Goal: Use online tool/utility: Utilize a website feature to perform a specific function

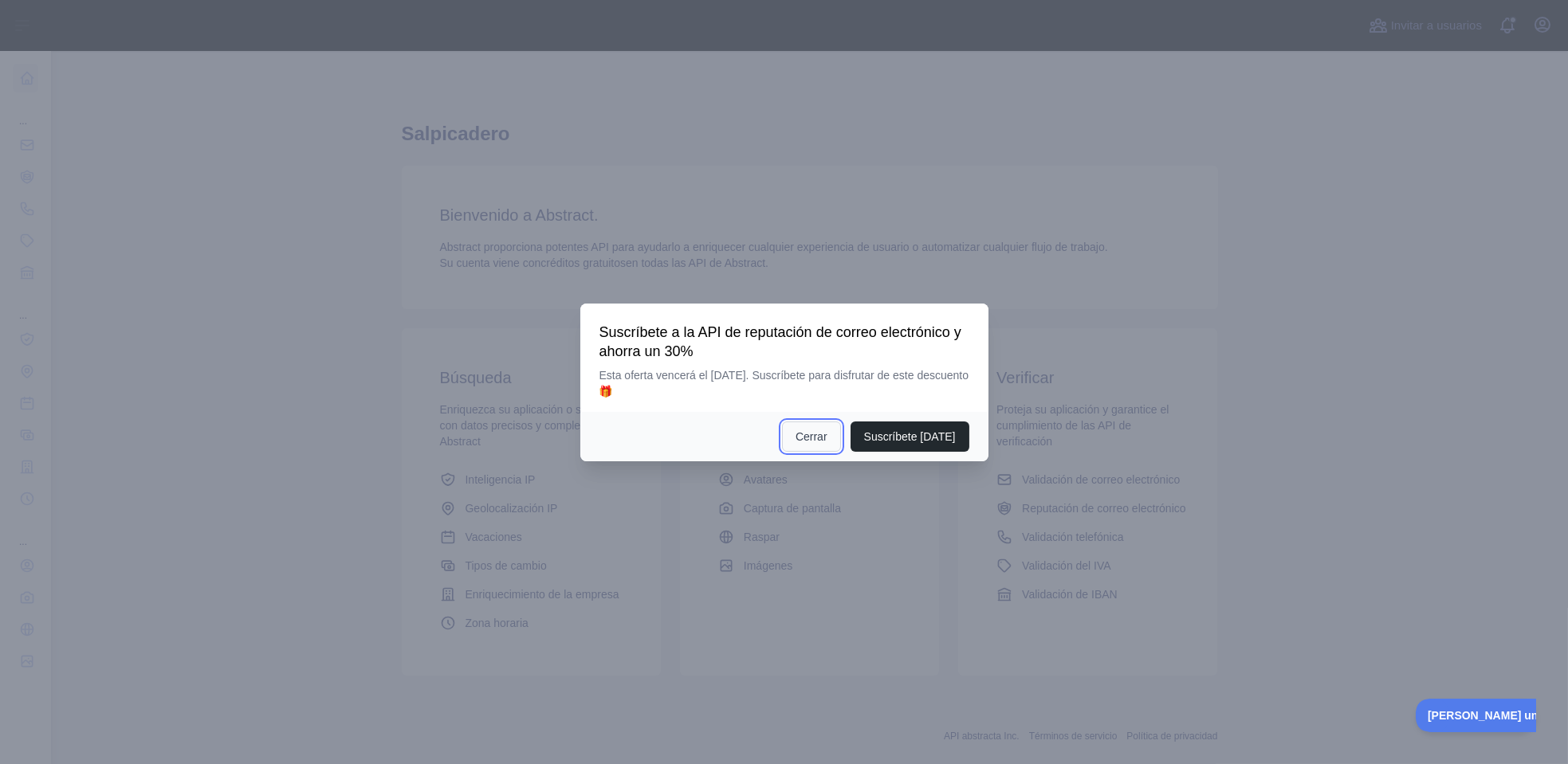
click at [831, 436] on button "Cerrar" at bounding box center [811, 436] width 59 height 31
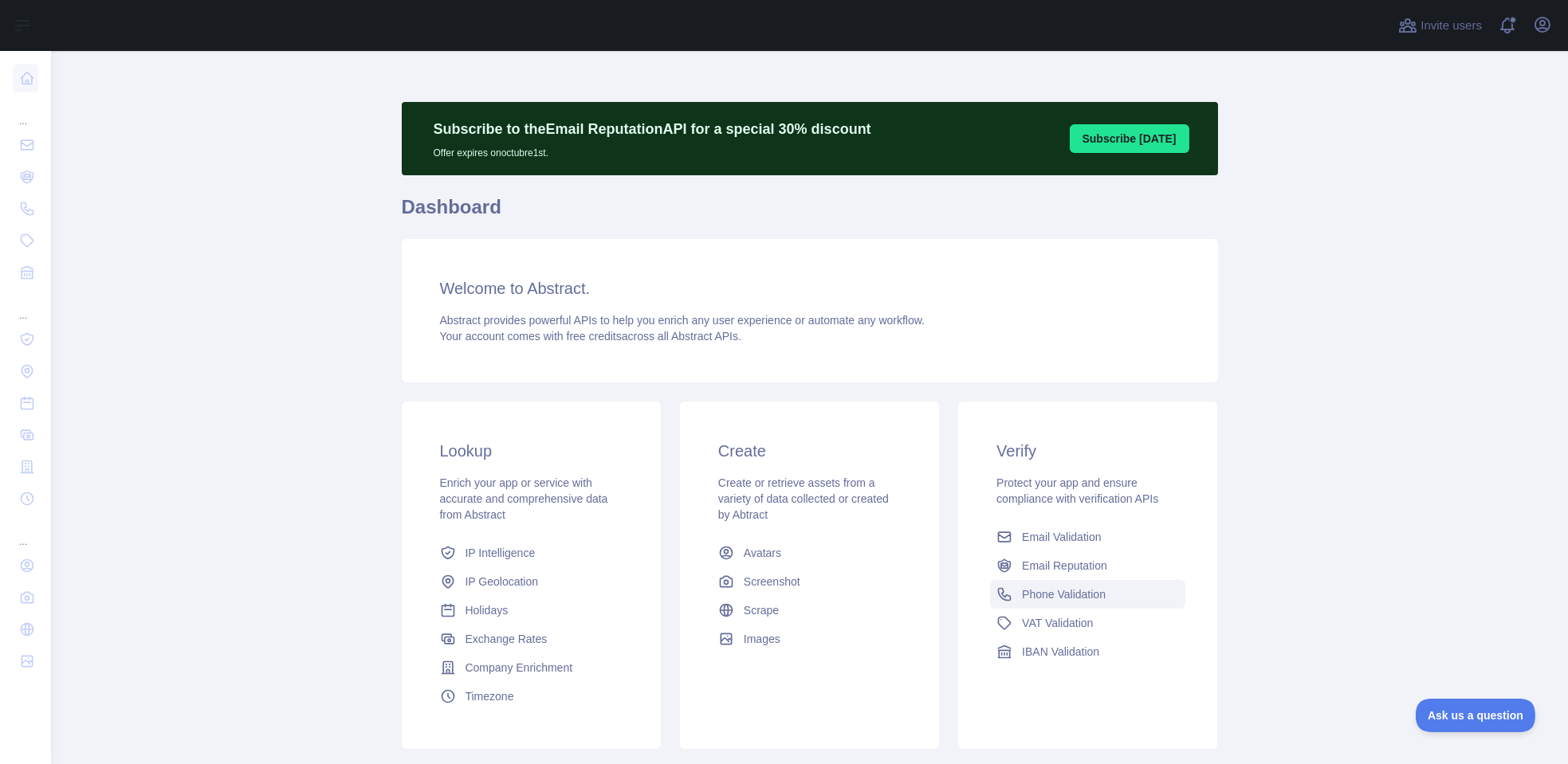
click at [1052, 601] on span "Phone Validation" at bounding box center [1064, 593] width 84 height 16
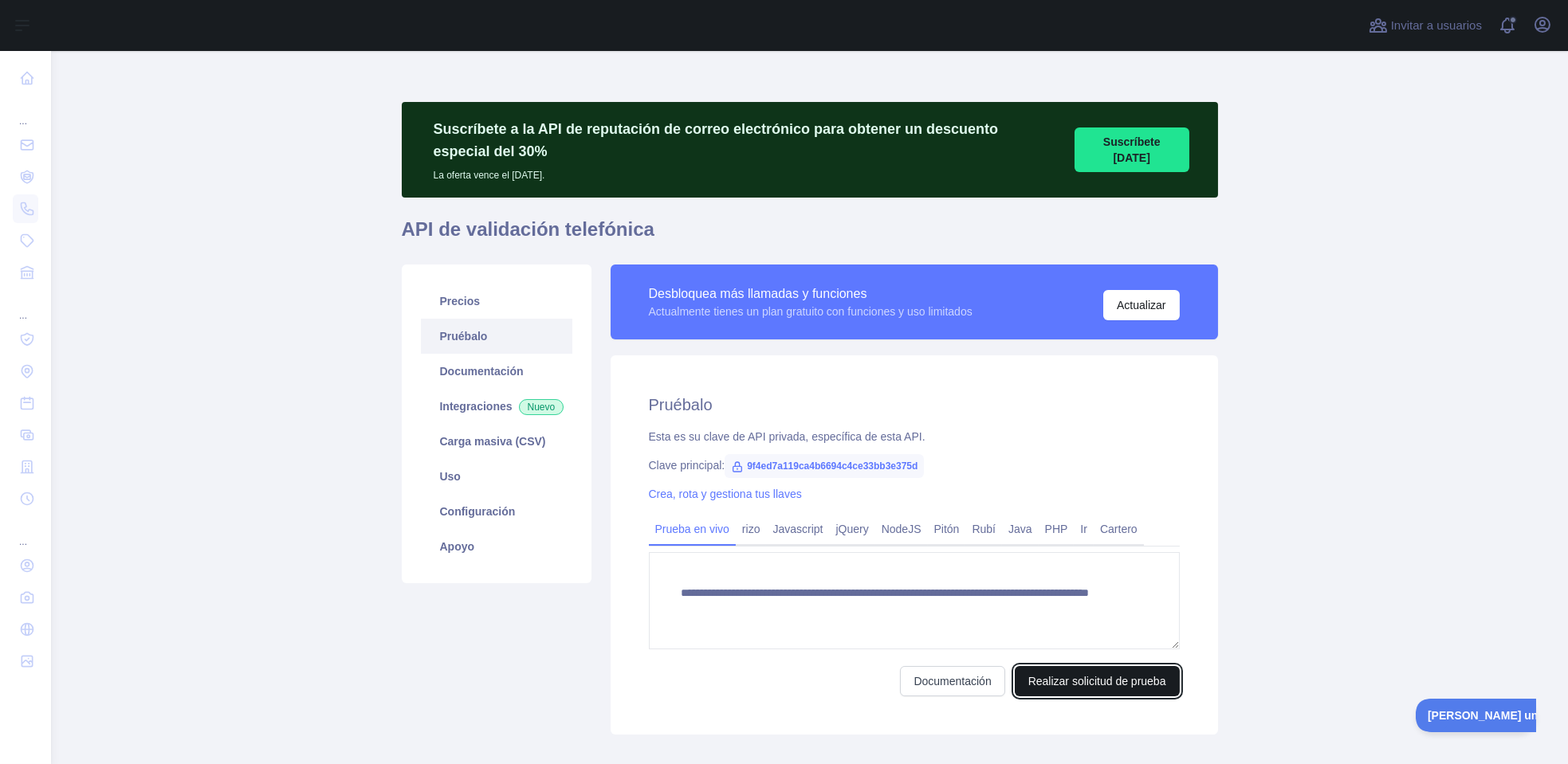
click at [1102, 681] on button "Realizar solicitud de prueba" at bounding box center [1097, 680] width 165 height 31
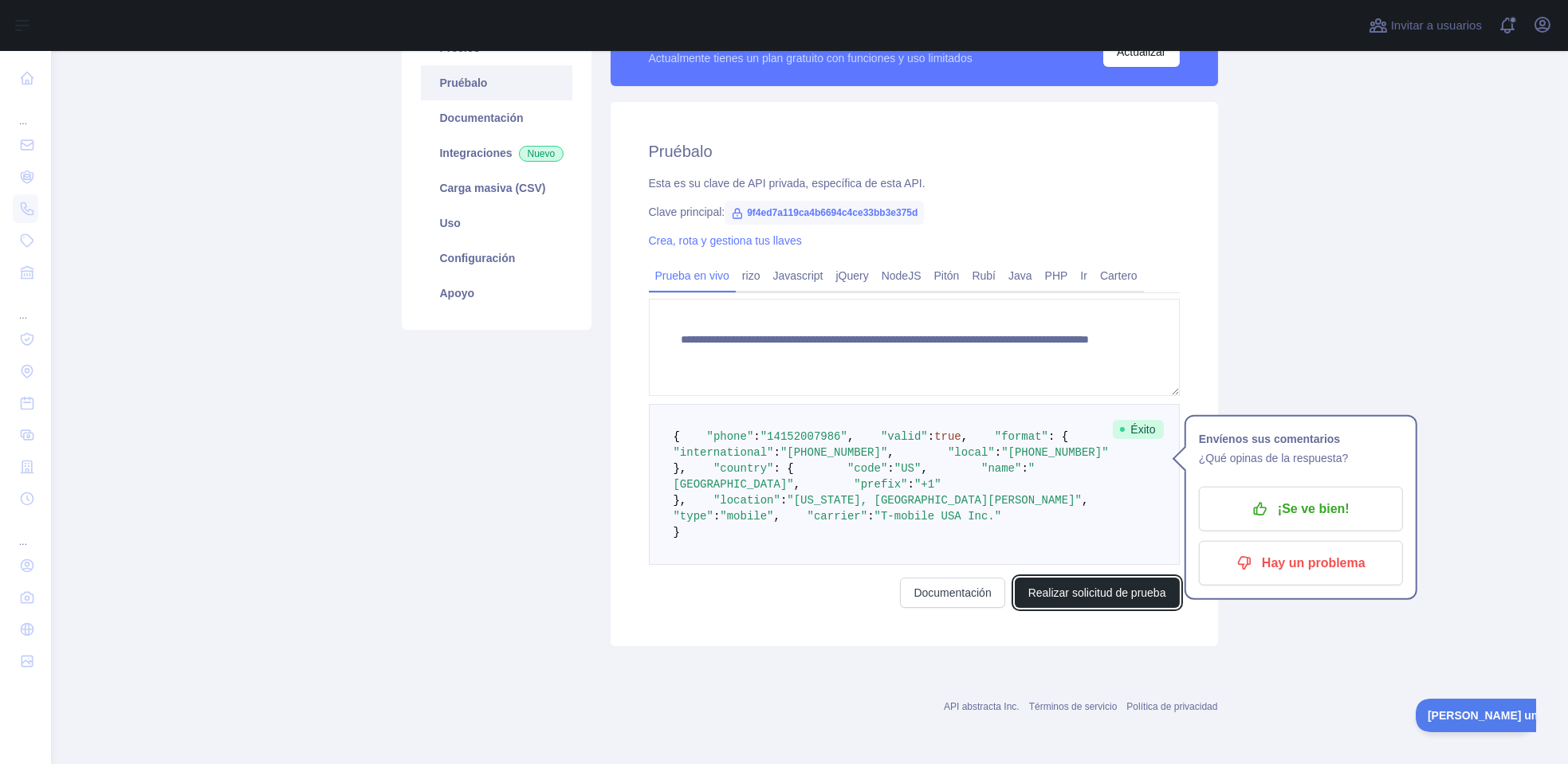
scroll to position [176, 0]
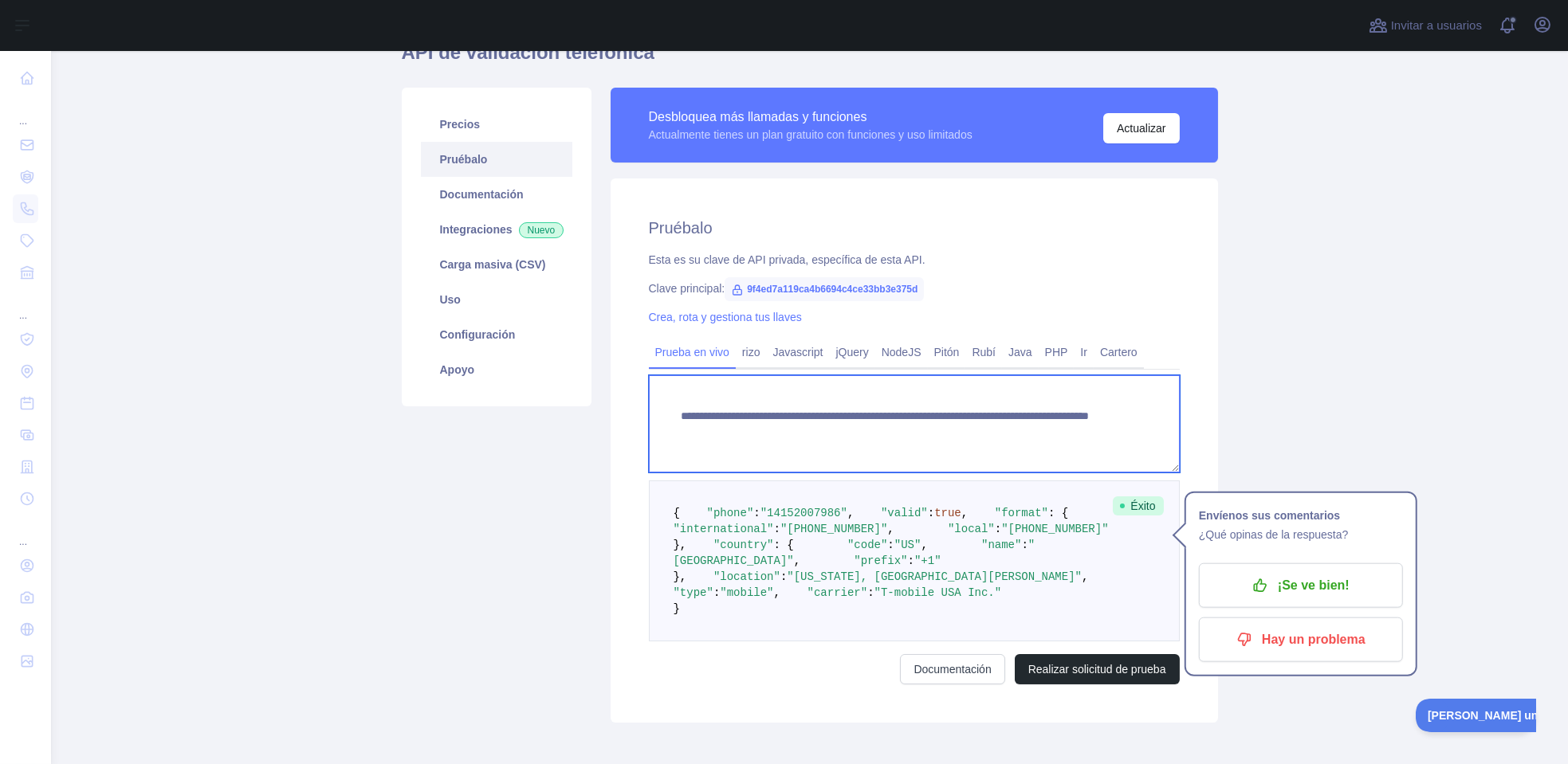
drag, startPoint x: 957, startPoint y: 430, endPoint x: 1048, endPoint y: 434, distance: 91.1
click at [1048, 434] on textarea "**********" at bounding box center [913, 423] width 530 height 97
paste textarea
click at [977, 430] on textarea "**********" at bounding box center [913, 423] width 530 height 97
type textarea "**********"
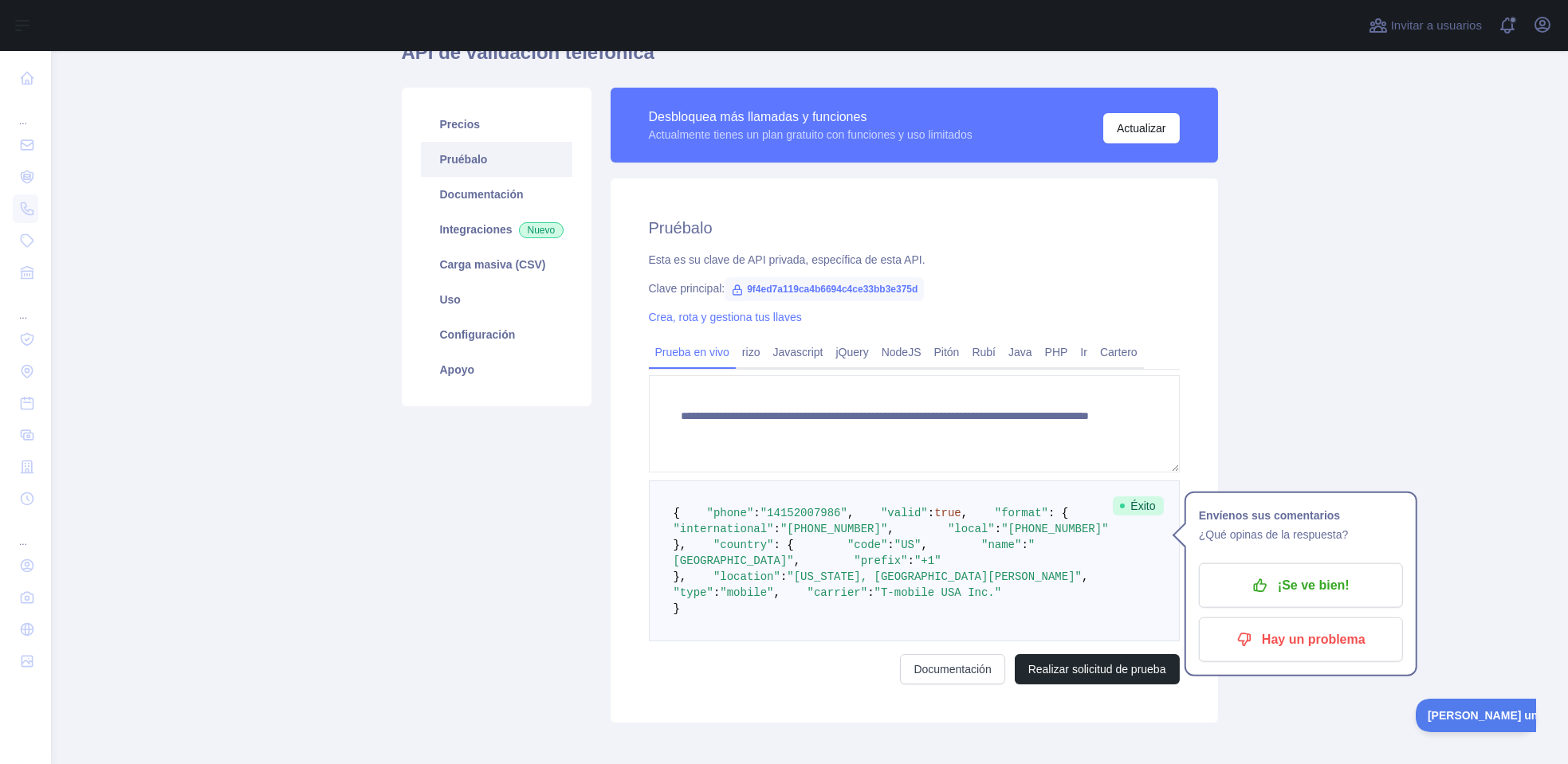
click at [673, 346] on link "Prueba en vivo" at bounding box center [692, 352] width 87 height 25
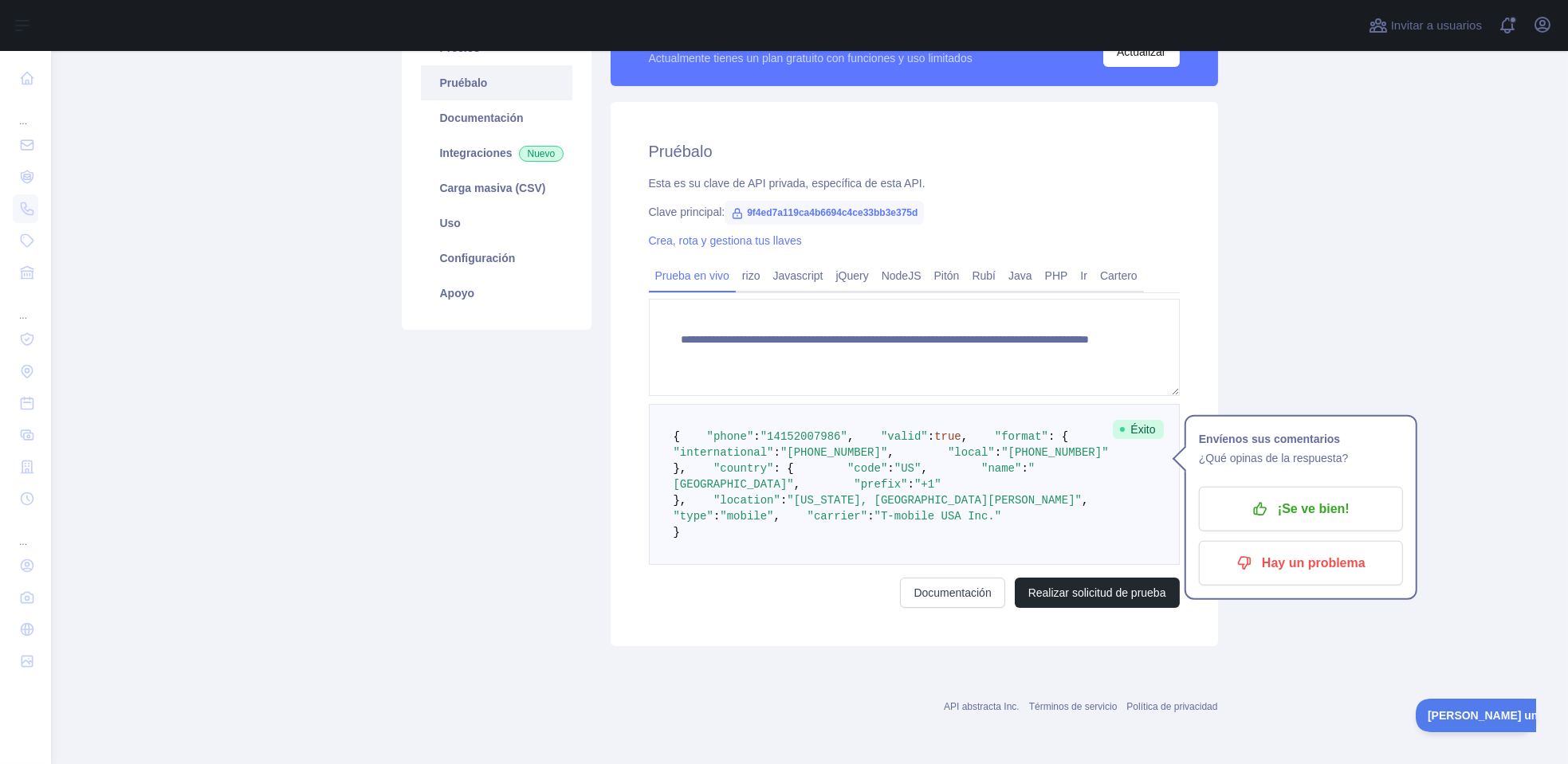
scroll to position [395, 0]
click at [1098, 589] on button "Realizar solicitud de prueba" at bounding box center [1097, 592] width 165 height 31
click at [1074, 263] on link "Ir" at bounding box center [1083, 275] width 20 height 25
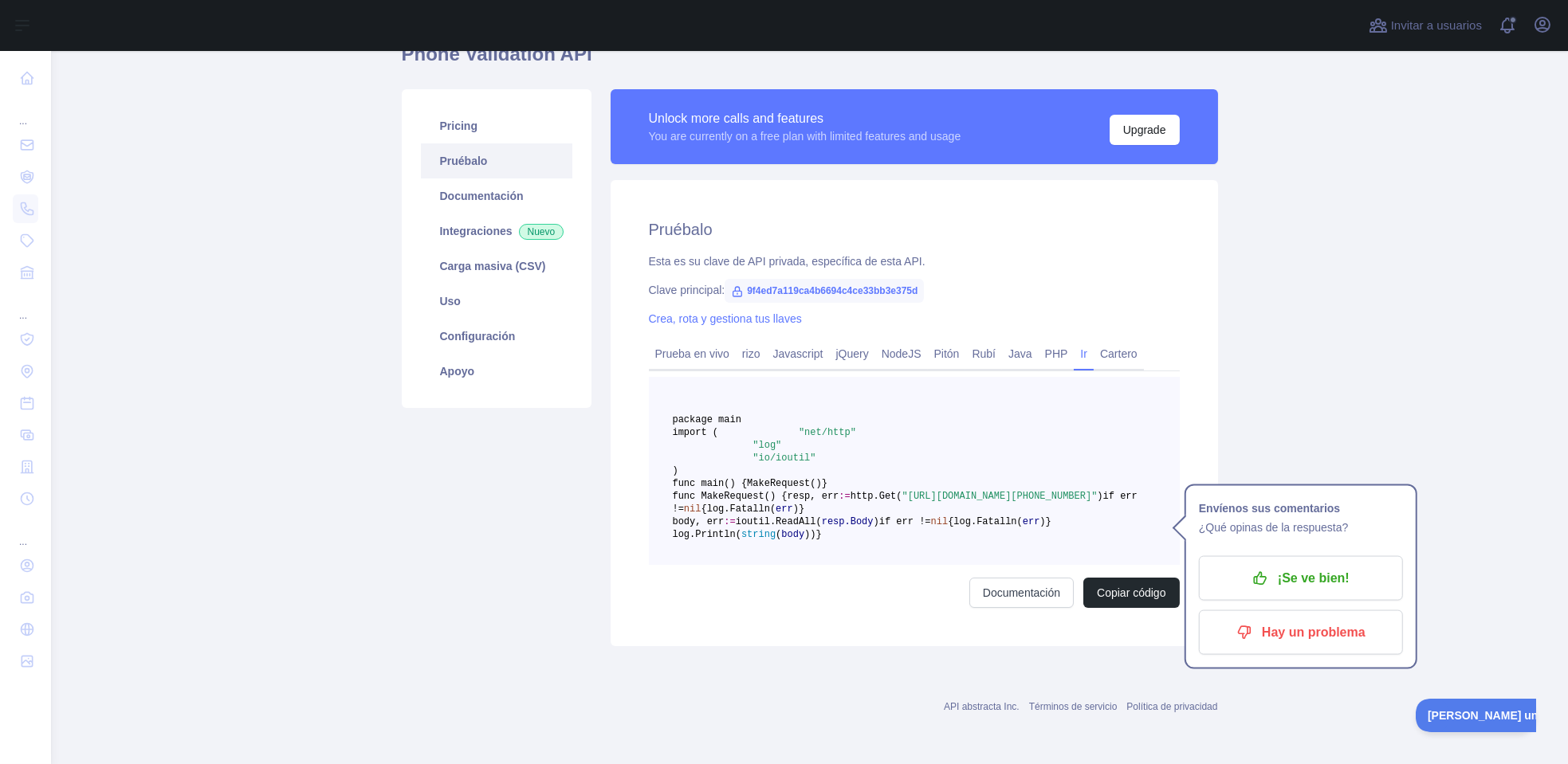
scroll to position [179, 0]
click at [1118, 341] on link "Cartero" at bounding box center [1118, 353] width 50 height 25
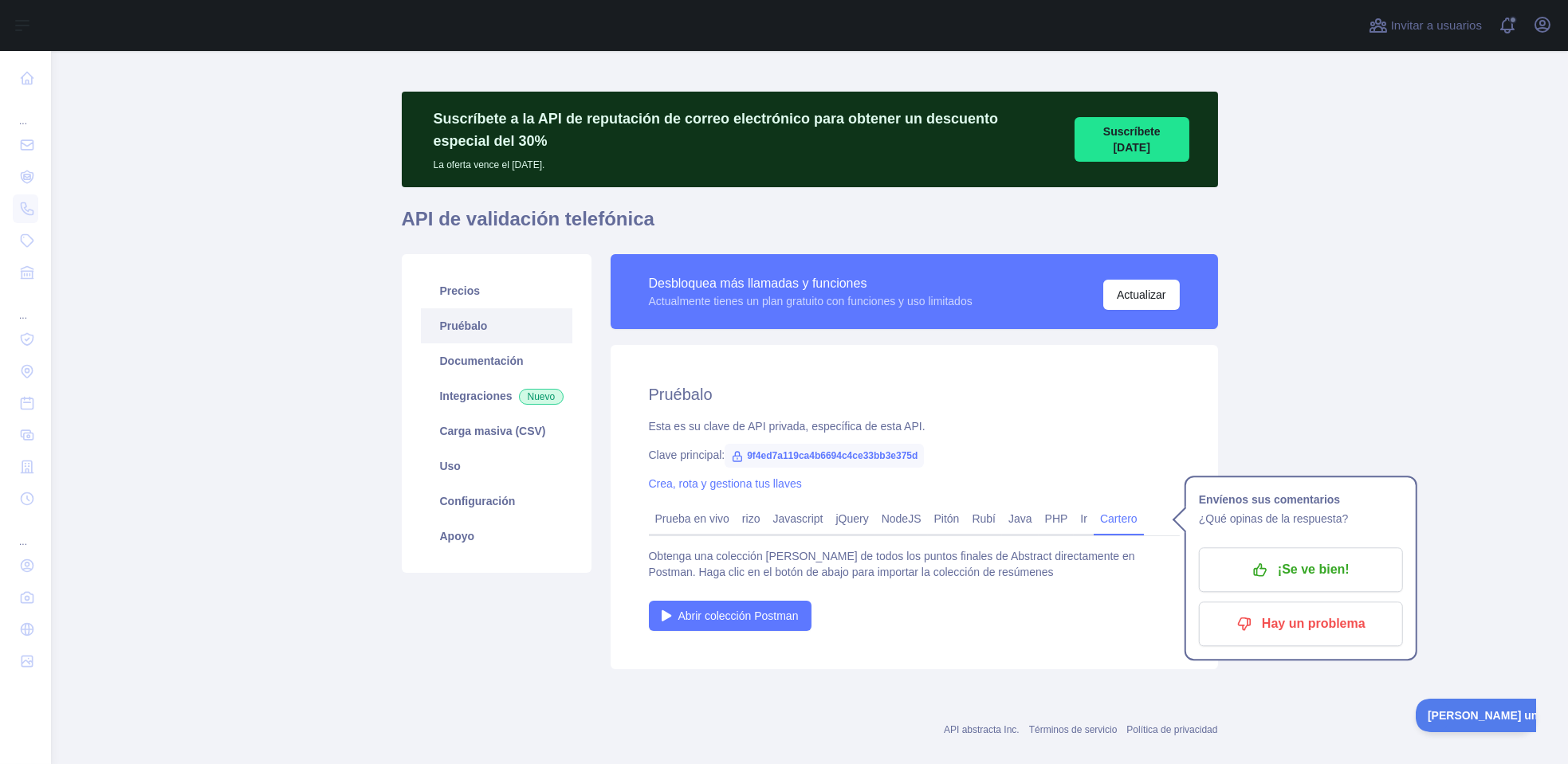
scroll to position [32, 0]
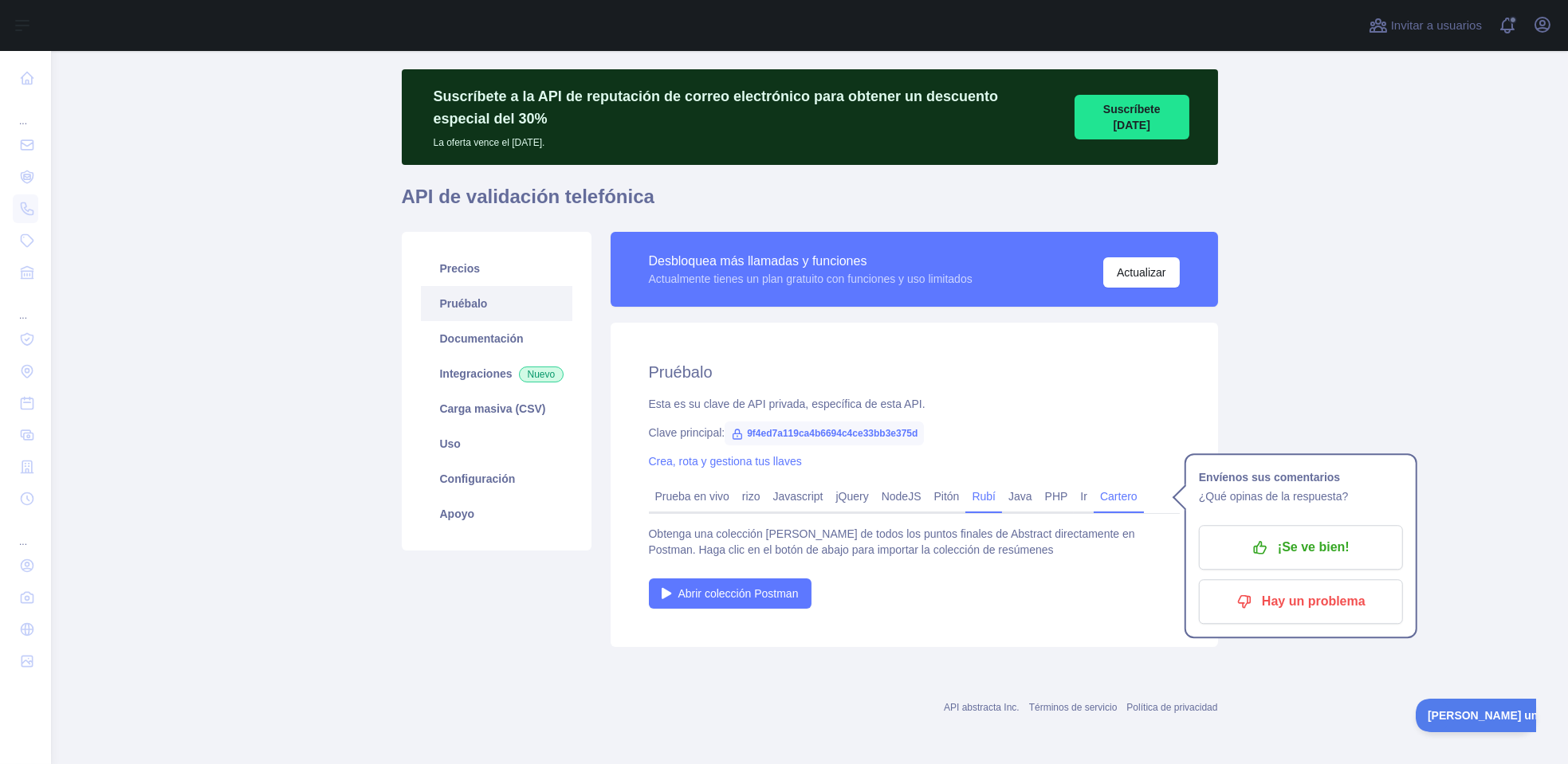
click at [979, 494] on link "Rubí" at bounding box center [983, 496] width 36 height 25
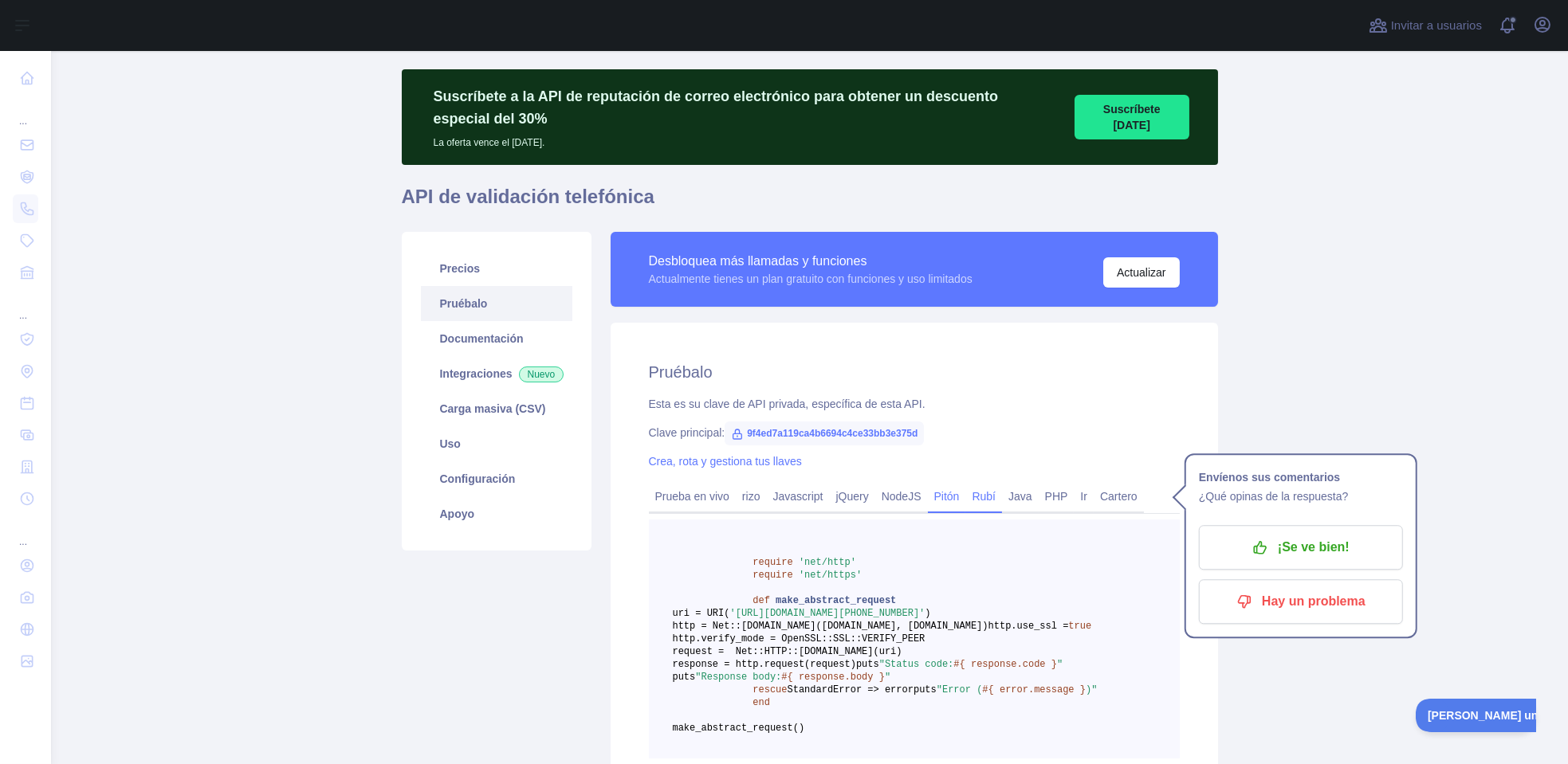
click at [937, 497] on link "Pitón" at bounding box center [947, 496] width 38 height 25
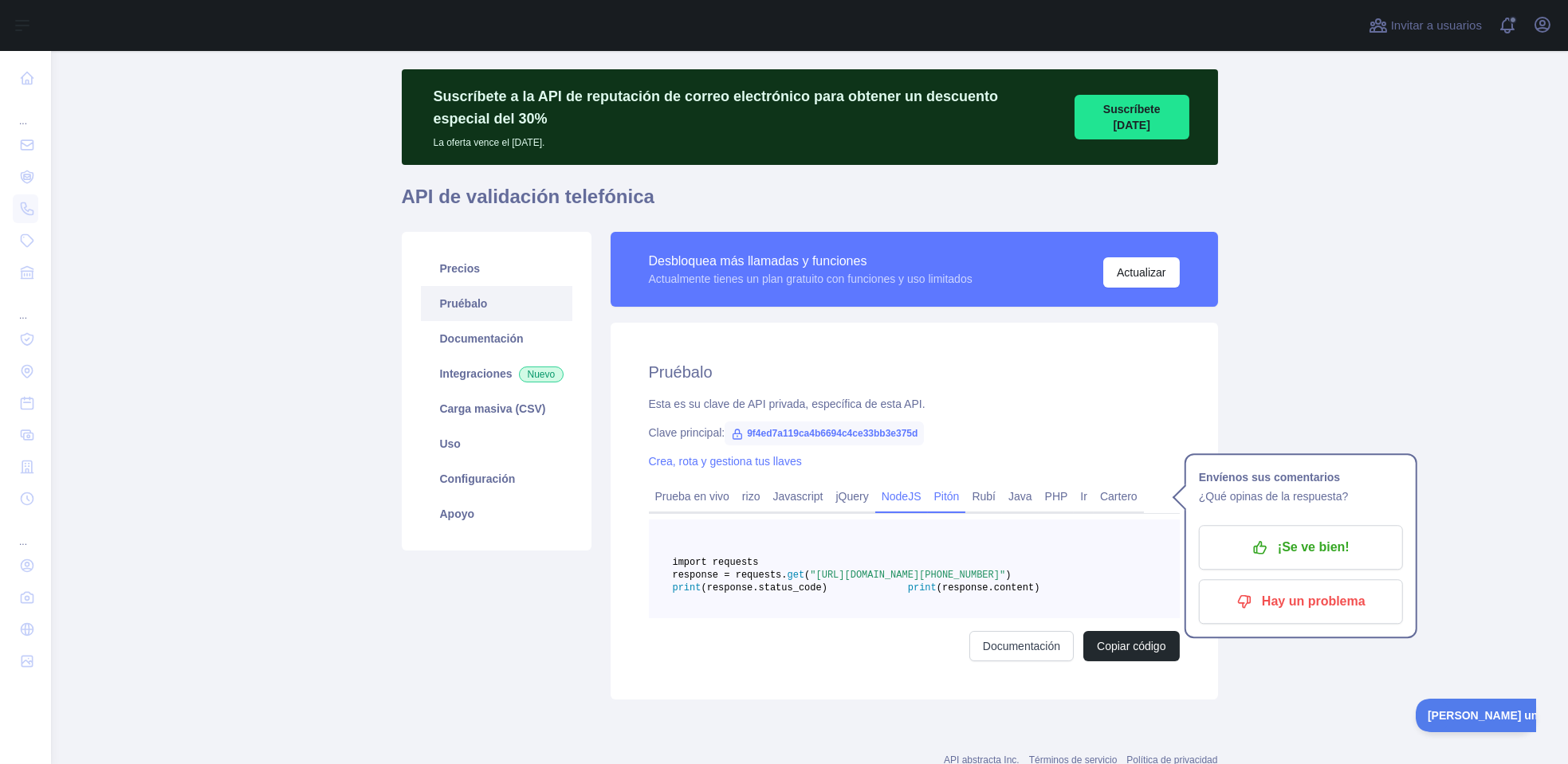
click at [893, 494] on link "NodeJS" at bounding box center [901, 496] width 53 height 25
